Goal: Check status

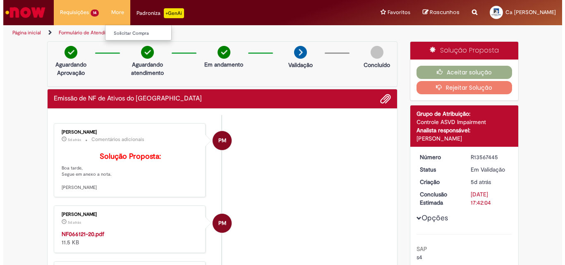
scroll to position [84, 0]
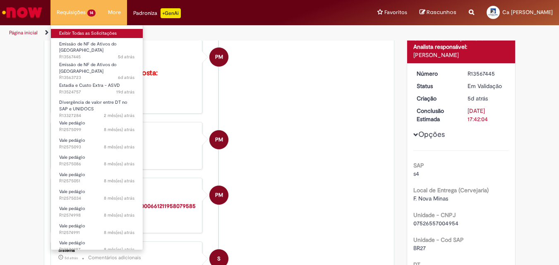
click at [76, 32] on link "Exibir Todas as Solicitações" at bounding box center [97, 33] width 92 height 9
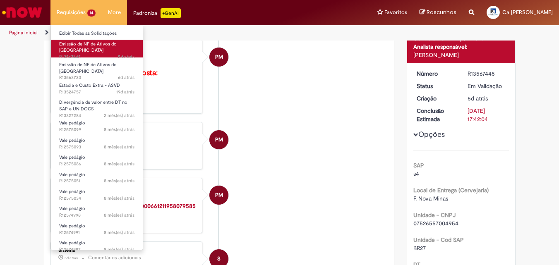
click at [77, 54] on span "5d atrás 5 dias atrás R13567445" at bounding box center [96, 57] width 75 height 7
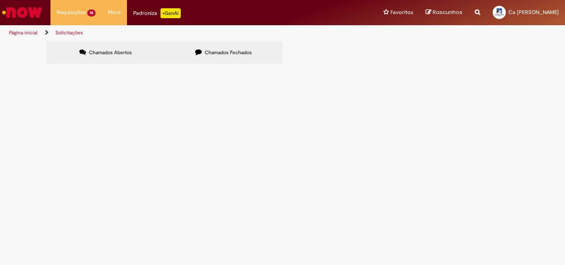
click at [196, 61] on label "Chamados Fechados" at bounding box center [224, 52] width 118 height 22
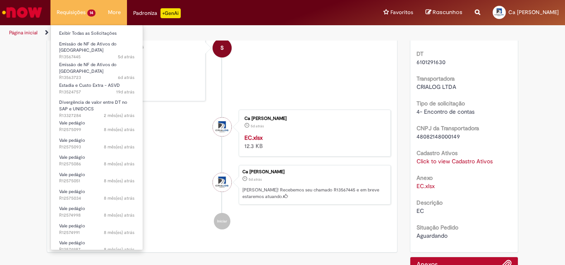
scroll to position [254, 0]
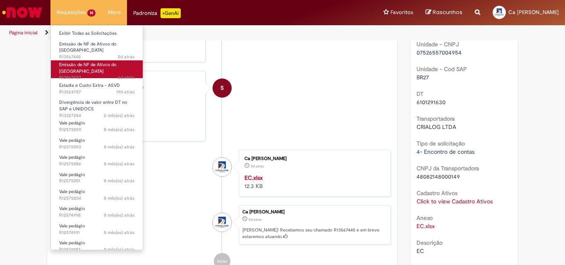
click at [76, 62] on span "Emissão de NF de Ativos do [GEOGRAPHIC_DATA]" at bounding box center [87, 68] width 57 height 13
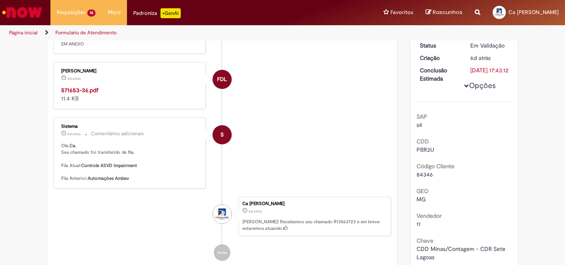
scroll to position [172, 0]
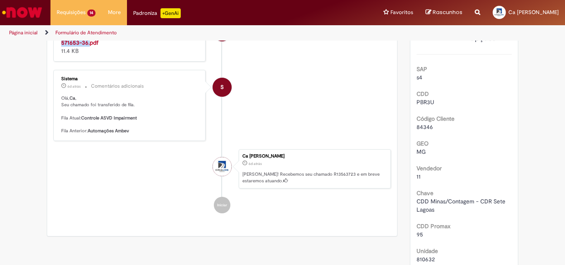
drag, startPoint x: 55, startPoint y: 55, endPoint x: 86, endPoint y: 57, distance: 31.1
click at [86, 57] on div "[PERSON_NAME] 6d atrás 6 dias atrás 571653-36.pdf 11.4 KB" at bounding box center [129, 38] width 147 height 42
copy strong "571653-36."
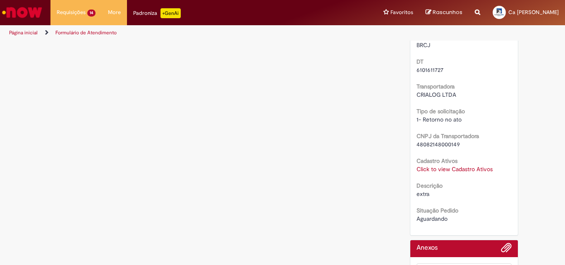
scroll to position [461, 0]
drag, startPoint x: 447, startPoint y: 162, endPoint x: 444, endPoint y: 171, distance: 9.2
click at [445, 167] on div "Cadastro Ativos Click to view Cadastro Ativos Click to view Cadastro Ativos" at bounding box center [463, 163] width 95 height 19
click at [440, 172] on link "Click to view Cadastro Ativos" at bounding box center [454, 168] width 76 height 7
